Goal: Check status: Check status

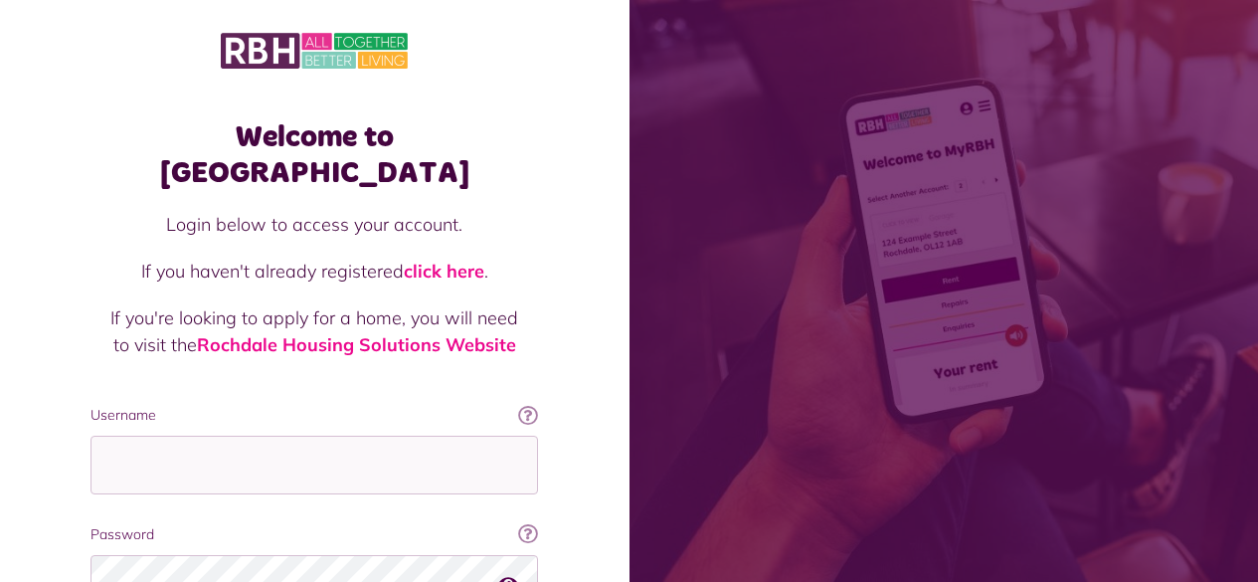
scroll to position [181, 0]
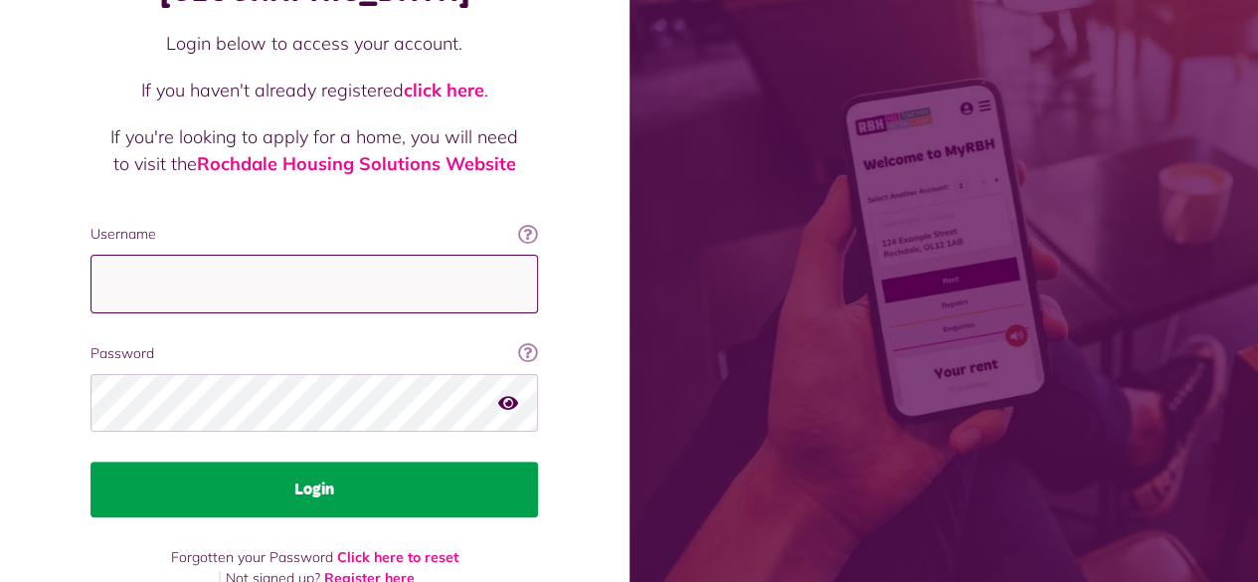
type input "**********"
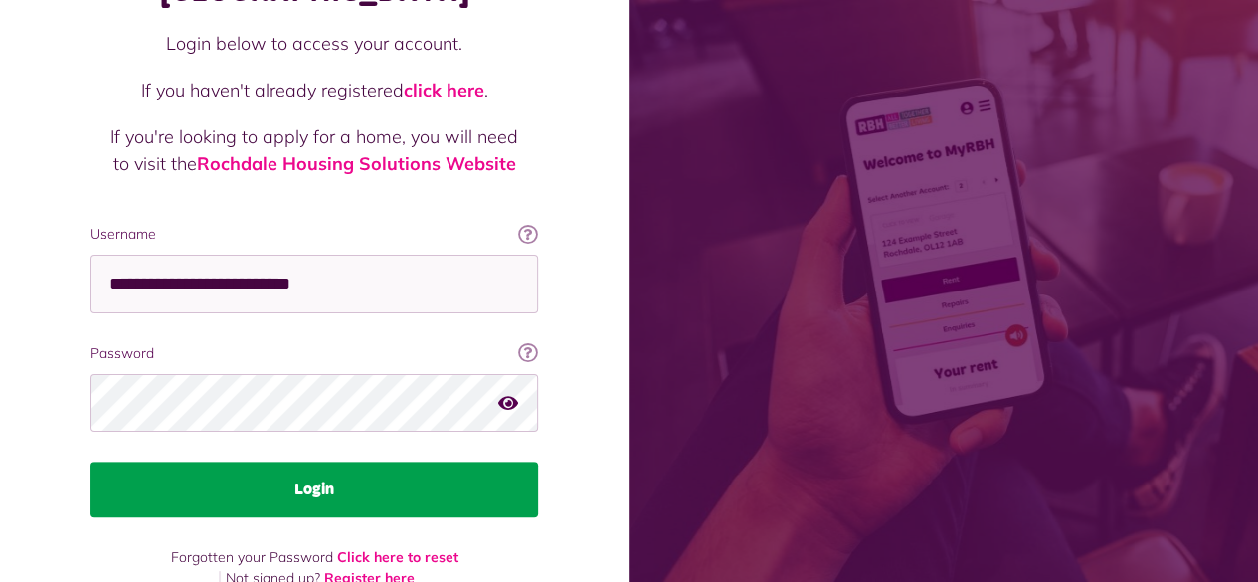
click at [276, 467] on button "Login" at bounding box center [315, 489] width 448 height 56
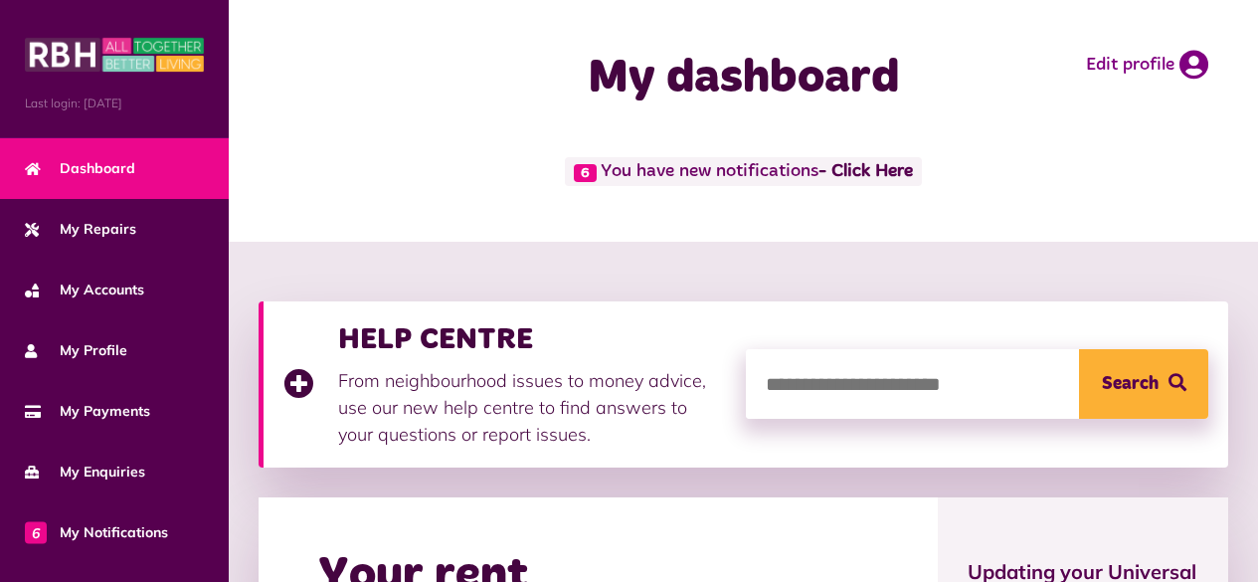
click at [304, 450] on div "HELP CENTRE From neighbourhood issues to money advice, use our new help centre …" at bounding box center [744, 384] width 970 height 166
click at [354, 450] on div "HELP CENTRE From neighbourhood issues to money advice, use our new help centre …" at bounding box center [744, 384] width 970 height 166
click at [330, 430] on div "HELP CENTRE From neighbourhood issues to money advice, use our new help centre …" at bounding box center [514, 384] width 462 height 126
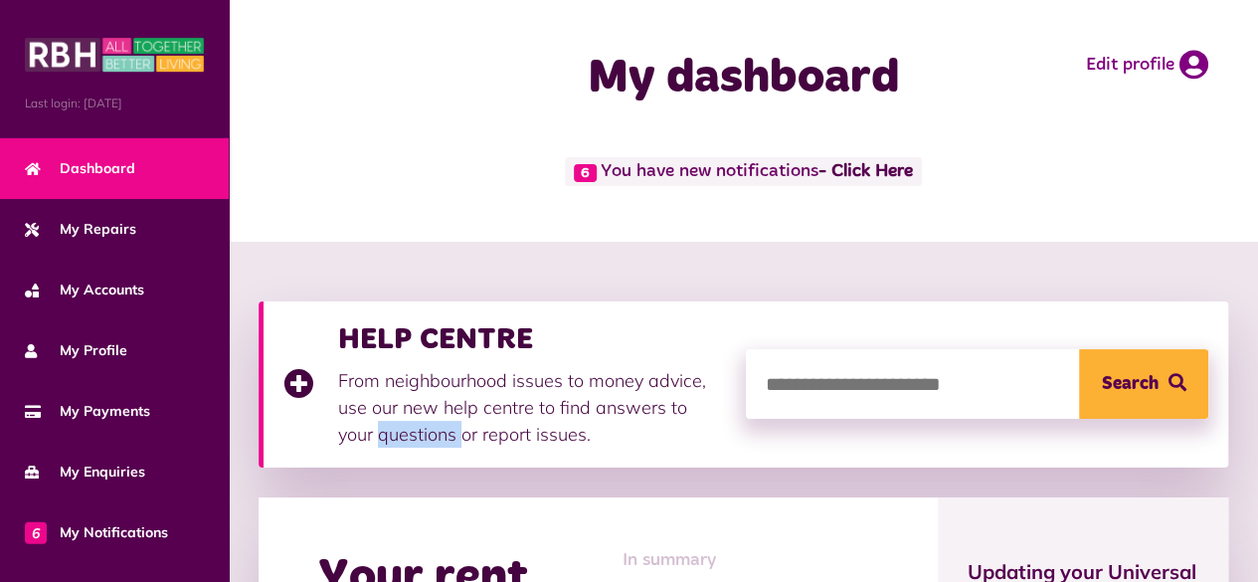
click at [330, 430] on div "HELP CENTRE From neighbourhood issues to money advice, use our new help centre …" at bounding box center [514, 384] width 462 height 126
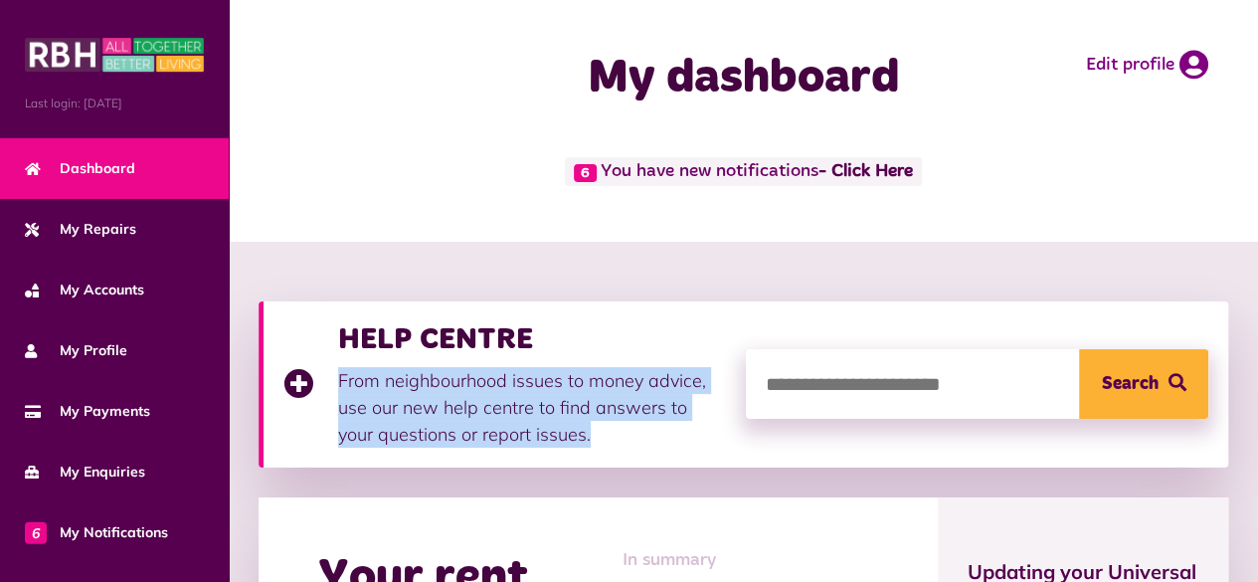
click at [330, 430] on div "HELP CENTRE From neighbourhood issues to money advice, use our new help centre …" at bounding box center [514, 384] width 462 height 126
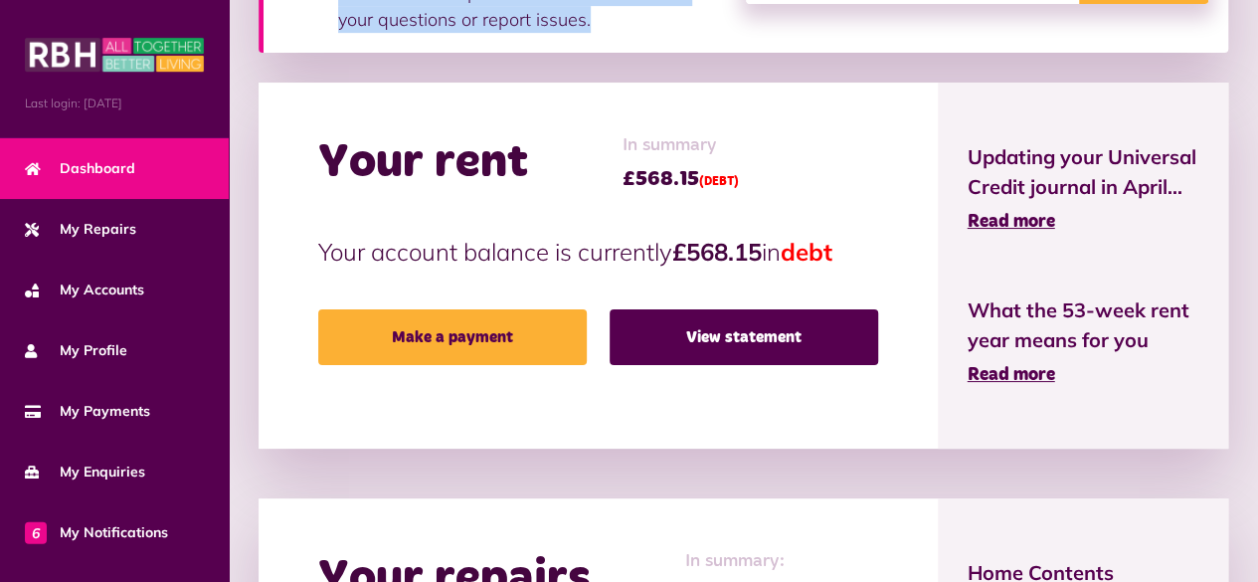
scroll to position [414, 0]
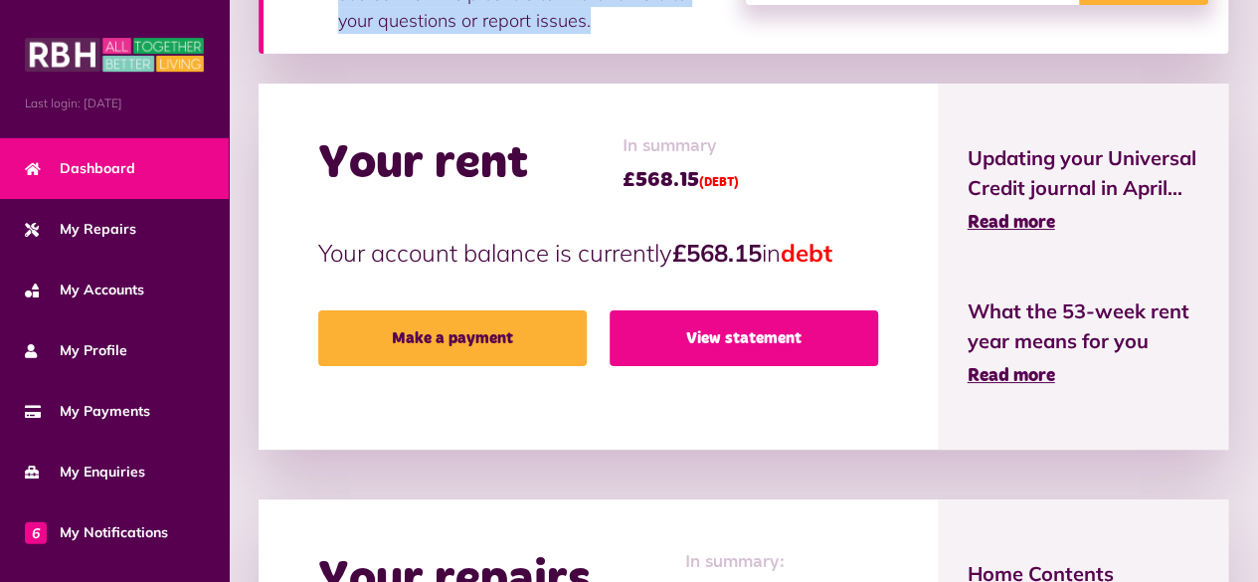
click at [710, 337] on link "View statement" at bounding box center [744, 338] width 269 height 56
